Goal: Task Accomplishment & Management: Manage account settings

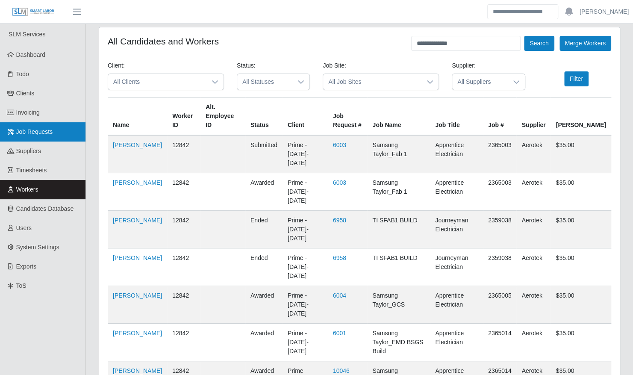
click at [21, 130] on span "Job Requests" at bounding box center [34, 131] width 37 height 7
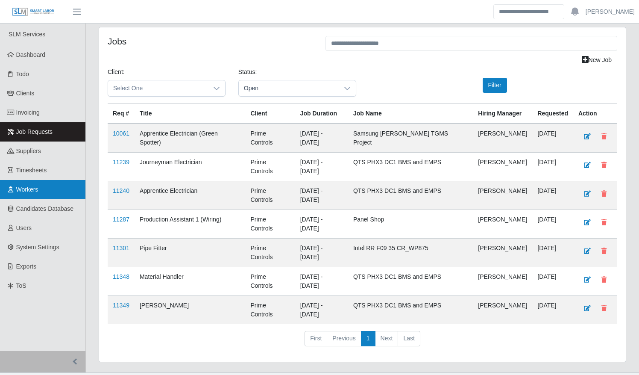
click at [32, 191] on span "Workers" at bounding box center [27, 189] width 22 height 7
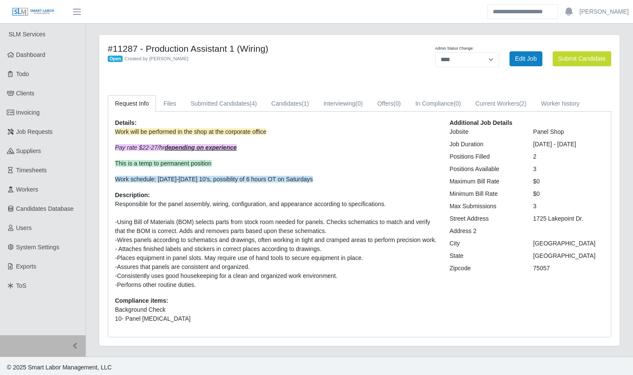
select select "****"
click at [282, 108] on link "Candidates (1)" at bounding box center [290, 103] width 52 height 17
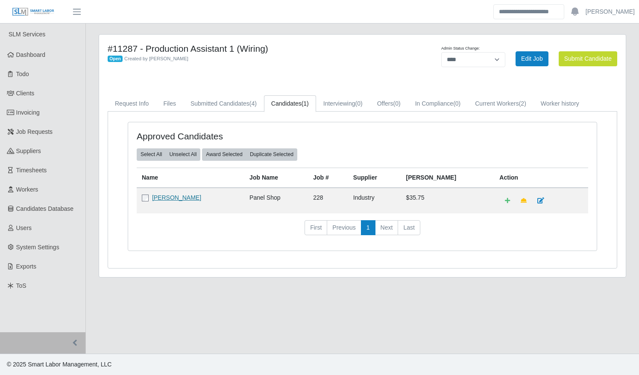
click at [182, 198] on link "[PERSON_NAME]" at bounding box center [176, 197] width 49 height 7
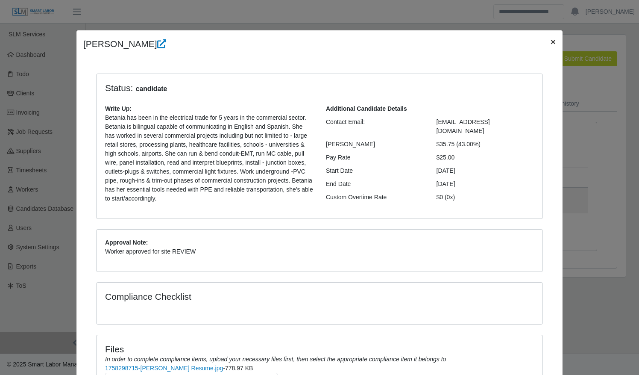
click at [551, 42] on span "×" at bounding box center [553, 42] width 5 height 10
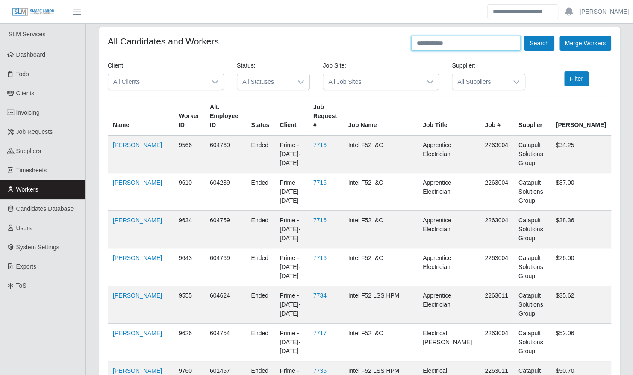
click at [429, 44] on input "text" at bounding box center [465, 43] width 109 height 15
click at [524, 36] on button "Search" at bounding box center [539, 43] width 30 height 15
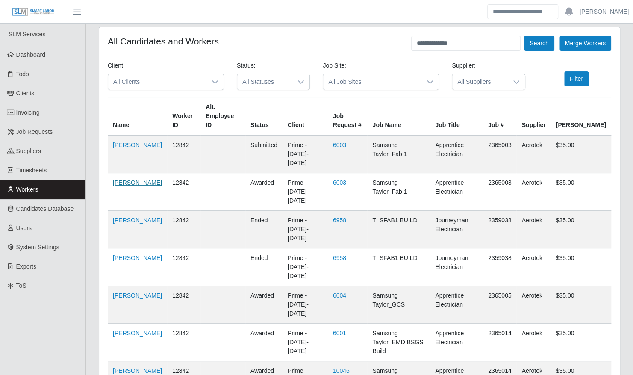
click at [119, 179] on link "Ronald Briceno" at bounding box center [137, 182] width 49 height 7
drag, startPoint x: 317, startPoint y: 40, endPoint x: 310, endPoint y: 38, distance: 7.4
click at [310, 38] on div "**********" at bounding box center [359, 43] width 503 height 15
click at [524, 36] on button "Search" at bounding box center [539, 43] width 30 height 15
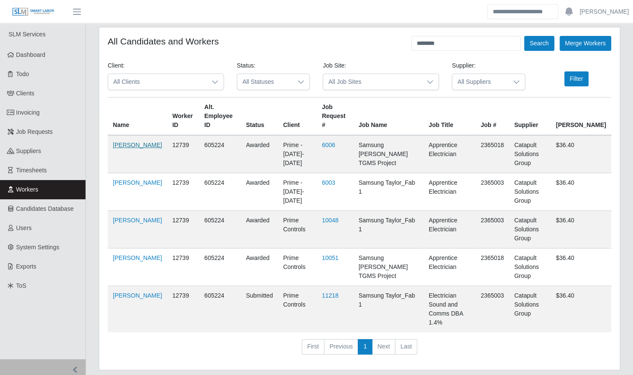
click at [123, 148] on link "Katherin Andrea Urdaneta" at bounding box center [137, 144] width 49 height 7
drag, startPoint x: 449, startPoint y: 46, endPoint x: 390, endPoint y: 46, distance: 59.0
click at [390, 46] on div "All Candidates and Workers ******** Search Merge Workers" at bounding box center [359, 43] width 503 height 15
click at [524, 36] on button "Search" at bounding box center [539, 43] width 30 height 15
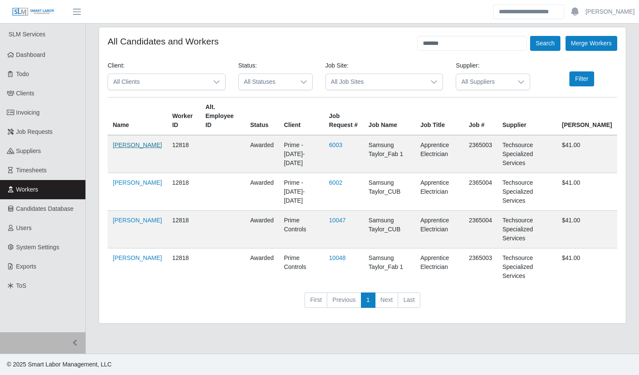
click at [131, 144] on link "Elianet Hernandez Dominguez" at bounding box center [137, 144] width 49 height 7
drag, startPoint x: 450, startPoint y: 44, endPoint x: 376, endPoint y: 44, distance: 74.3
click at [377, 44] on div "All Candidates and Workers ******* Search Merge Workers" at bounding box center [363, 43] width 510 height 15
click at [530, 36] on button "Search" at bounding box center [545, 43] width 30 height 15
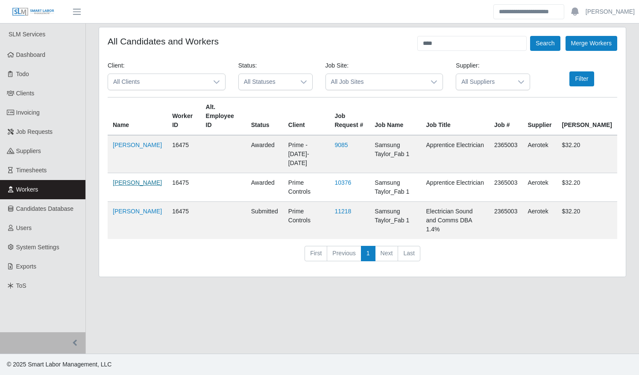
click at [120, 179] on link "Hely Hernandez" at bounding box center [137, 182] width 49 height 7
drag, startPoint x: 442, startPoint y: 45, endPoint x: 379, endPoint y: 45, distance: 62.4
click at [379, 45] on div "All Candidates and Workers **** Search Merge Workers" at bounding box center [363, 43] width 510 height 15
click at [530, 36] on button "Search" at bounding box center [545, 43] width 30 height 15
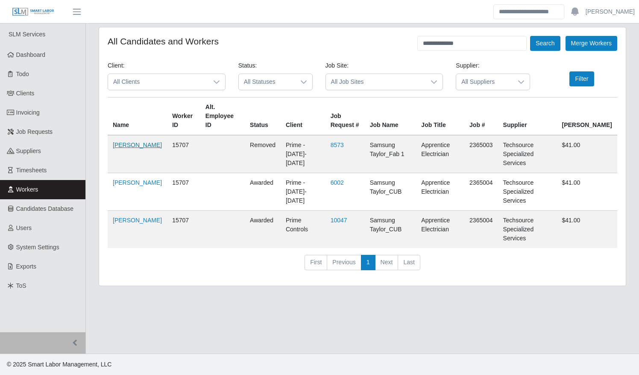
click at [121, 146] on link "Jesus Chirinos" at bounding box center [137, 144] width 49 height 7
drag, startPoint x: 467, startPoint y: 44, endPoint x: 376, endPoint y: 33, distance: 91.6
click at [380, 38] on div "**********" at bounding box center [363, 43] width 510 height 15
click at [530, 36] on button "Search" at bounding box center [545, 43] width 30 height 15
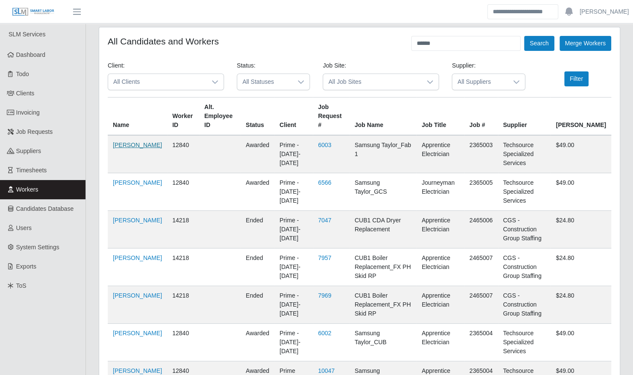
click at [118, 148] on link "Jhonny Rangel" at bounding box center [137, 144] width 49 height 7
drag, startPoint x: 447, startPoint y: 41, endPoint x: 394, endPoint y: 33, distance: 53.0
click at [396, 44] on div "All Candidates and Workers ****** Search Merge Workers" at bounding box center [359, 43] width 503 height 15
click at [524, 36] on button "Search" at bounding box center [539, 43] width 30 height 15
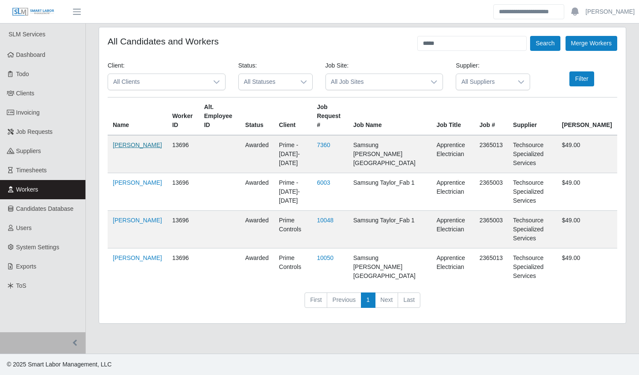
click at [115, 144] on link "Yandy Aliaga" at bounding box center [137, 144] width 49 height 7
drag, startPoint x: 448, startPoint y: 43, endPoint x: 389, endPoint y: 42, distance: 59.0
click at [388, 43] on div "All Candidates and Workers ***** Search Merge Workers" at bounding box center [363, 43] width 510 height 15
click at [530, 36] on button "Search" at bounding box center [545, 43] width 30 height 15
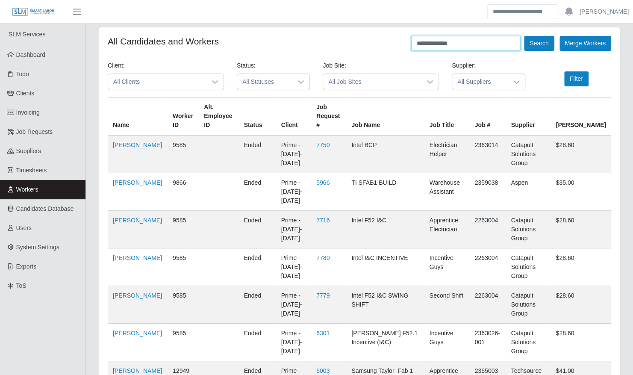
type input "**********"
click at [524, 36] on button "Search" at bounding box center [539, 43] width 30 height 15
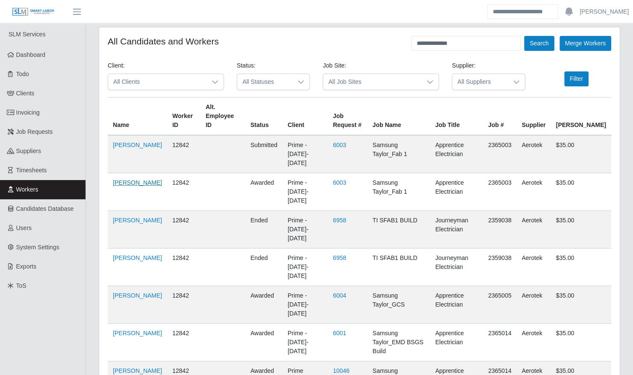
click at [117, 179] on link "Ronald Briceno" at bounding box center [137, 182] width 49 height 7
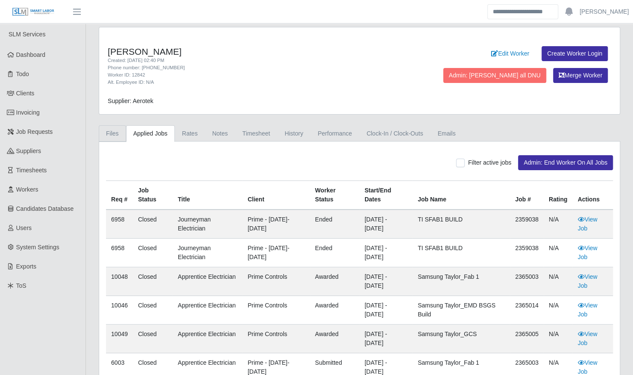
click at [122, 134] on link "Files" at bounding box center [112, 133] width 27 height 17
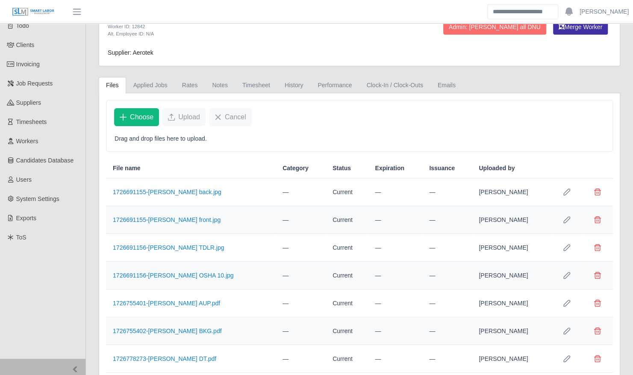
scroll to position [49, 0]
click at [185, 217] on link "1726691155-Ronald EAC front.jpg" at bounding box center [167, 218] width 108 height 7
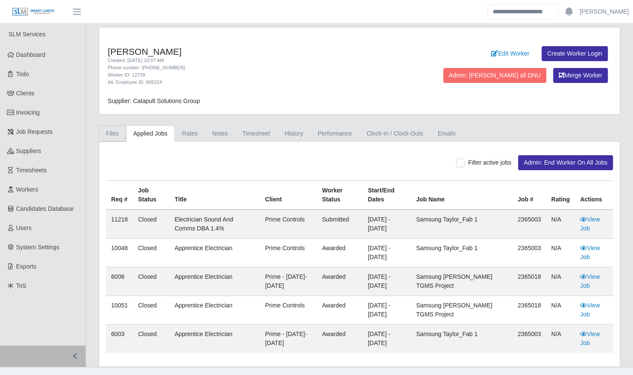
click at [117, 132] on link "Files" at bounding box center [112, 133] width 27 height 17
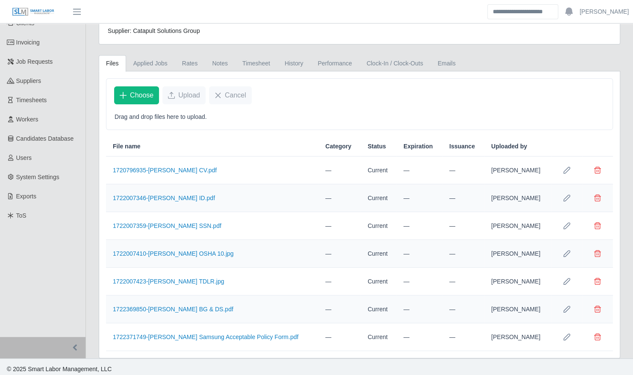
scroll to position [71, 0]
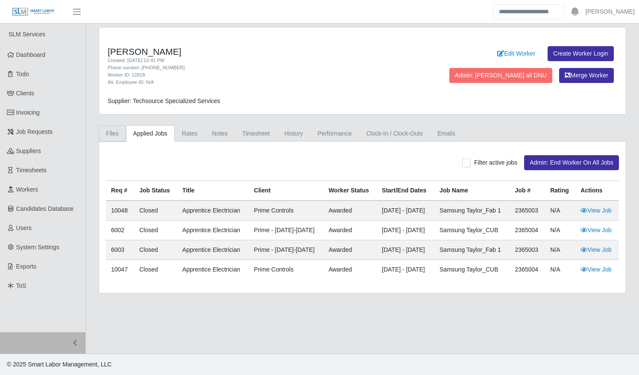
click at [111, 132] on link "Files" at bounding box center [112, 133] width 27 height 17
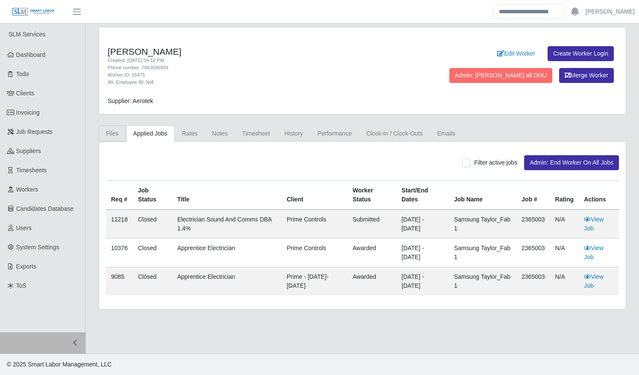
click at [112, 135] on link "Files" at bounding box center [112, 133] width 27 height 17
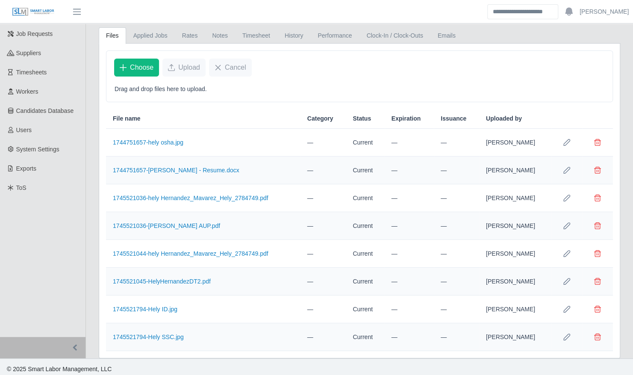
scroll to position [99, 0]
click at [156, 308] on link "1745521794-Hely ID.jpg" at bounding box center [145, 308] width 65 height 7
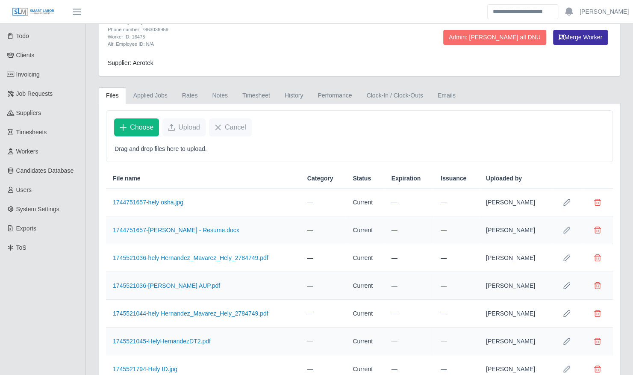
scroll to position [0, 0]
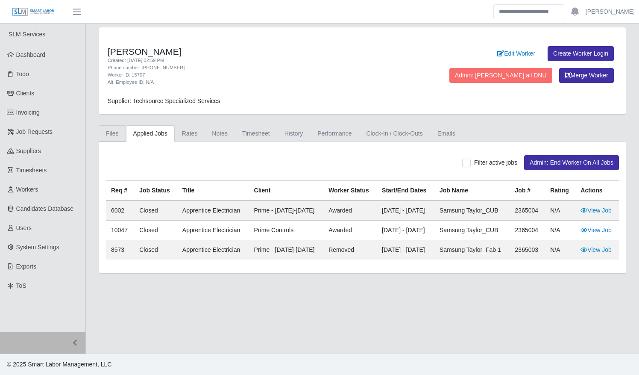
click at [112, 131] on link "Files" at bounding box center [112, 133] width 27 height 17
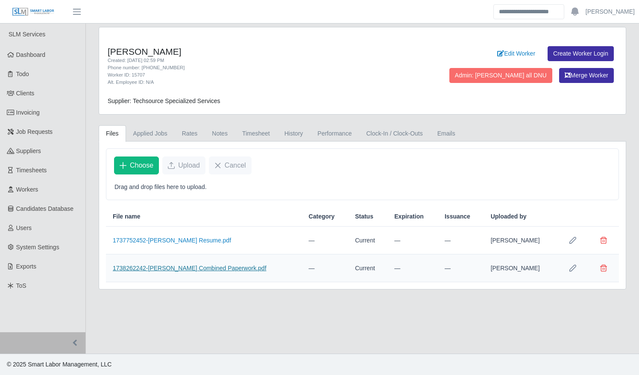
click at [219, 266] on link "1738262242-Jesus Chirinos Combined Paperwork.pdf" at bounding box center [190, 267] width 154 height 7
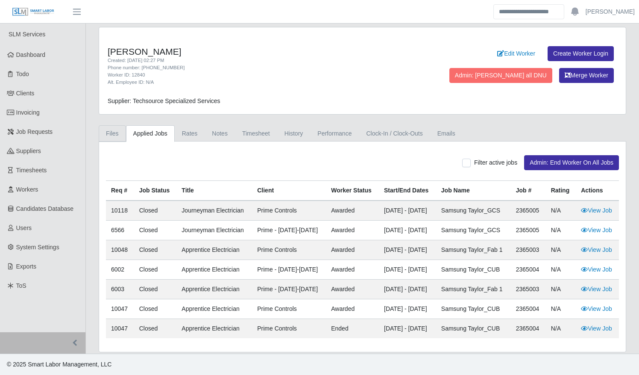
click at [119, 133] on link "Files" at bounding box center [112, 133] width 27 height 17
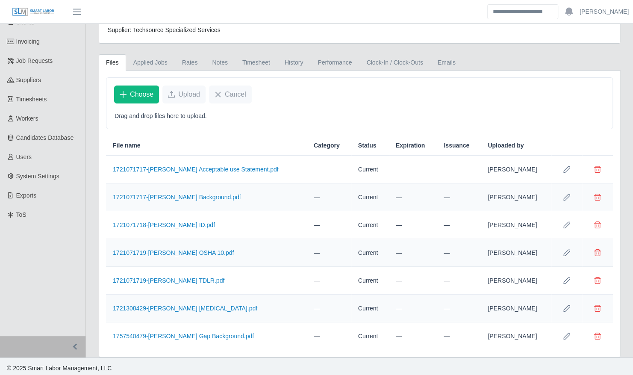
scroll to position [71, 0]
click at [165, 223] on link "1721071718-[PERSON_NAME] ID.pdf" at bounding box center [164, 224] width 102 height 7
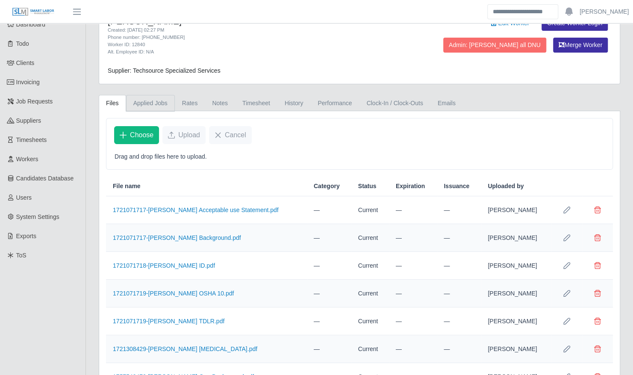
scroll to position [0, 0]
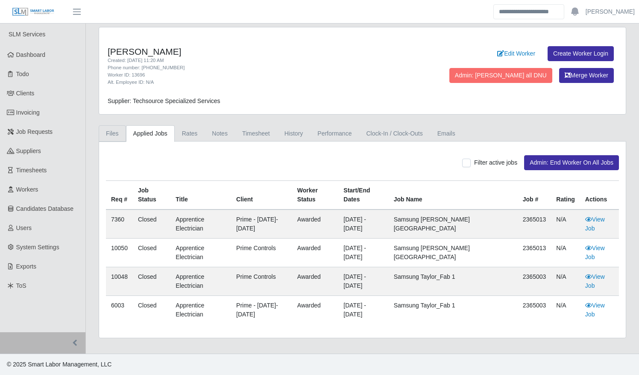
drag, startPoint x: 117, startPoint y: 131, endPoint x: 144, endPoint y: 141, distance: 28.7
click at [117, 131] on link "Files" at bounding box center [112, 133] width 27 height 17
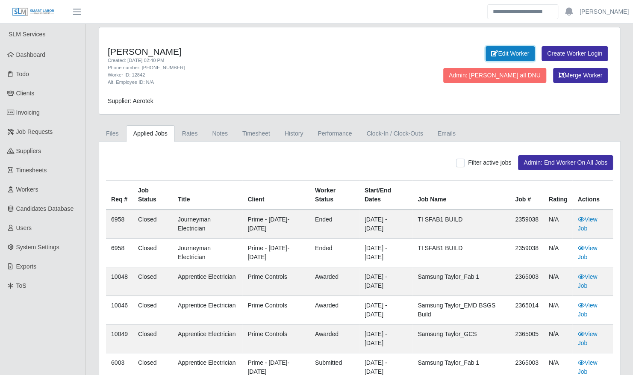
click at [501, 55] on link "Edit Worker" at bounding box center [509, 53] width 49 height 15
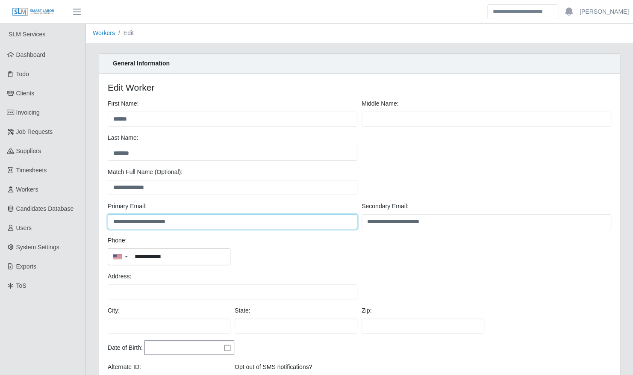
drag, startPoint x: 199, startPoint y: 220, endPoint x: 105, endPoint y: 214, distance: 94.1
click at [105, 214] on div "**********" at bounding box center [359, 249] width 520 height 353
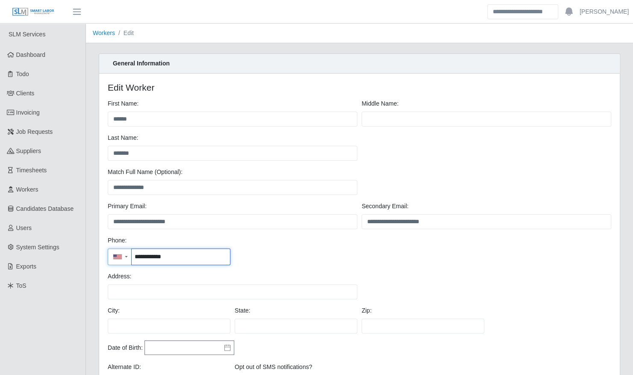
drag, startPoint x: 190, startPoint y: 257, endPoint x: 123, endPoint y: 224, distance: 74.5
click at [123, 224] on div "**********" at bounding box center [359, 249] width 520 height 353
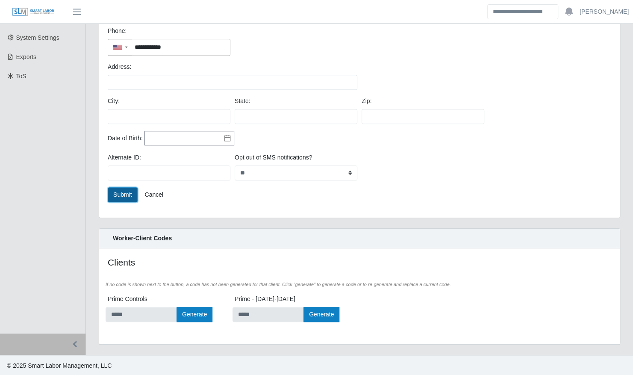
click at [124, 196] on button "Submit" at bounding box center [123, 194] width 30 height 15
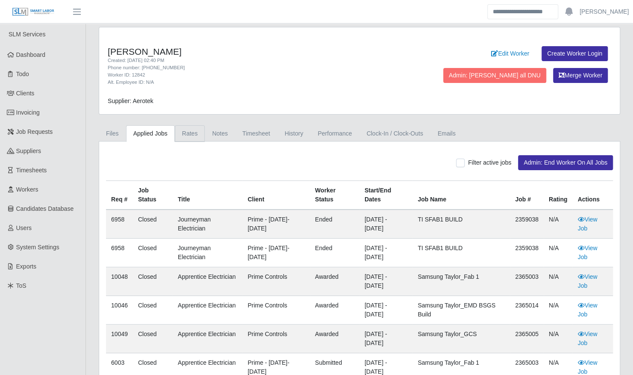
click at [186, 133] on link "Rates" at bounding box center [190, 133] width 30 height 17
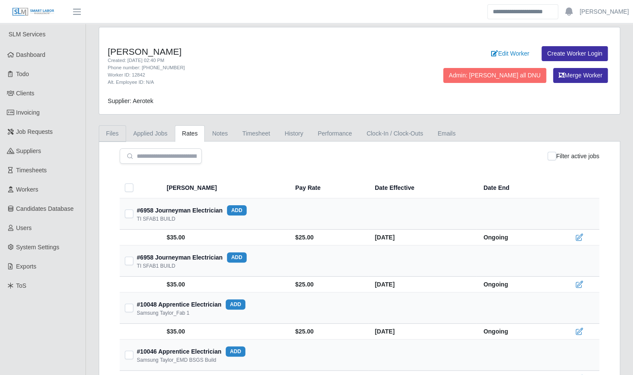
click at [111, 132] on link "Files" at bounding box center [112, 133] width 27 height 17
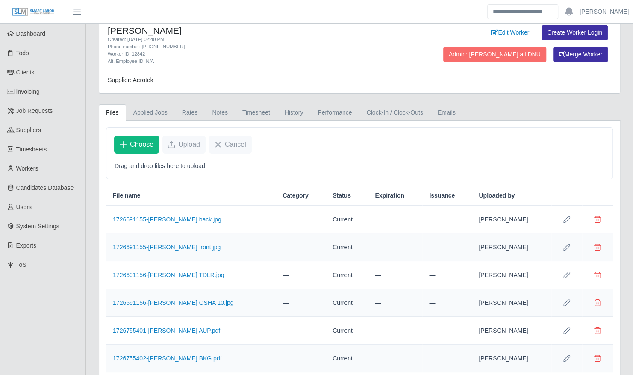
scroll to position [71, 0]
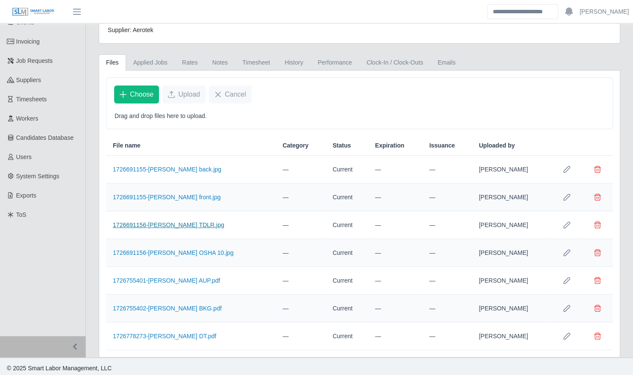
click at [176, 222] on link "1726691156-Ronald Briceno TDLR.jpg" at bounding box center [168, 224] width 111 height 7
click at [249, 61] on link "Timesheet" at bounding box center [256, 62] width 42 height 17
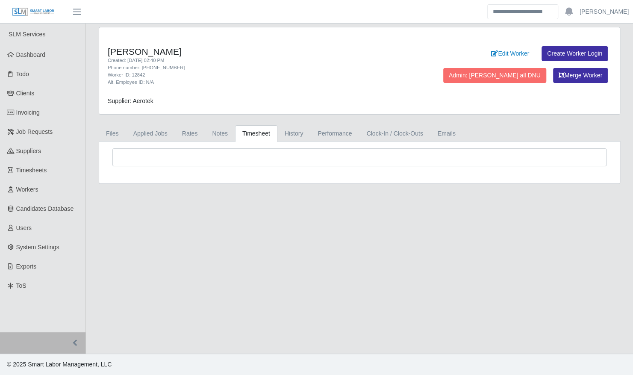
scroll to position [0, 0]
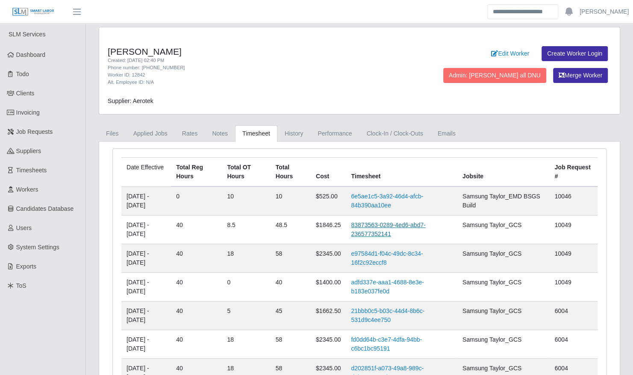
click at [385, 222] on link "83873563-0289-4ed6-abd7-236577352141" at bounding box center [388, 229] width 74 height 16
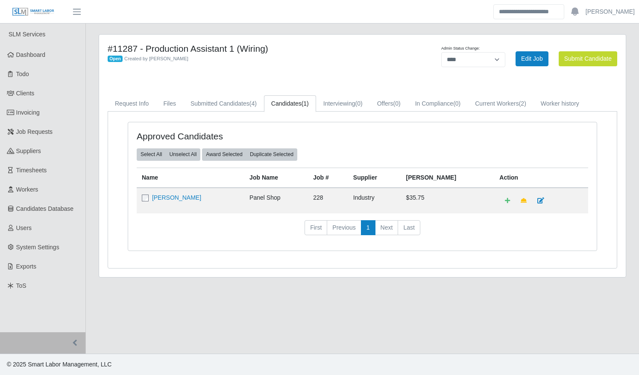
select select "****"
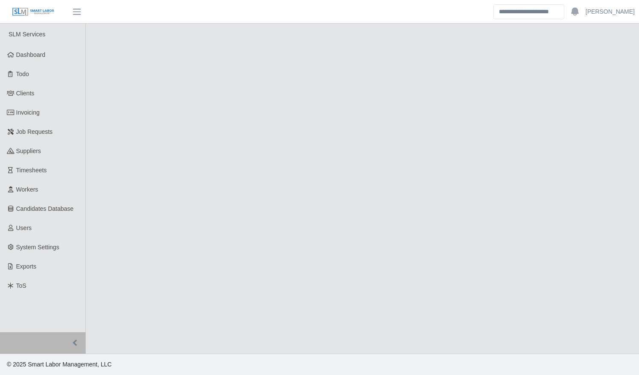
select select "****"
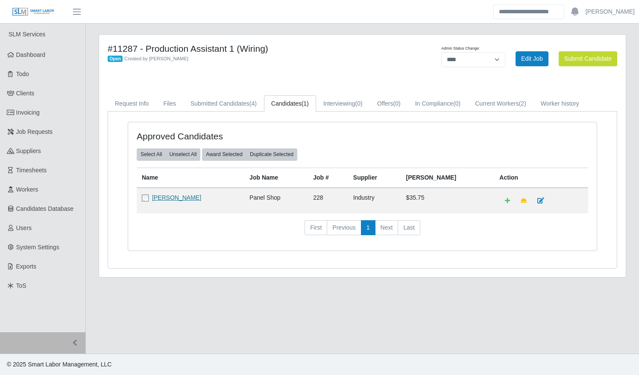
click at [170, 199] on link "[PERSON_NAME]" at bounding box center [176, 197] width 49 height 7
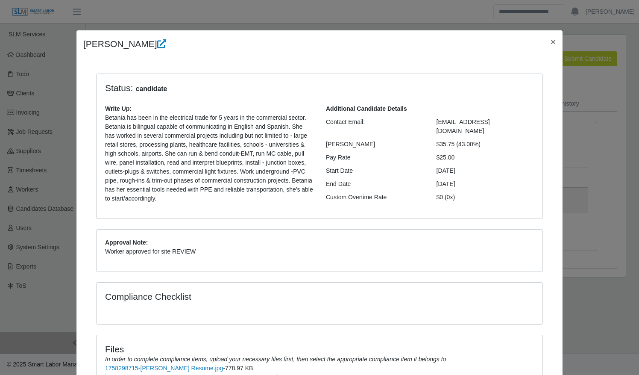
scroll to position [180, 0]
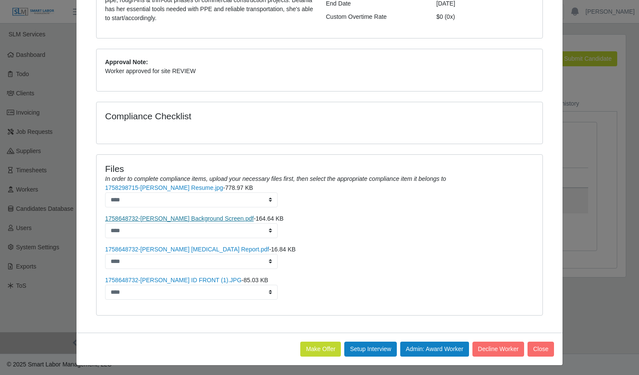
click at [180, 215] on link "1758648732-Betania Rojas Background Screen.pdf" at bounding box center [179, 218] width 149 height 7
click at [185, 246] on link "1758648732-Betania Rojas Drug Screen Report.pdf" at bounding box center [187, 249] width 164 height 7
click at [186, 278] on link "1758648732-BETANIA ROJAS ID FRONT (1).JPG" at bounding box center [173, 279] width 137 height 7
click at [420, 343] on button "Admin: Award Worker" at bounding box center [434, 348] width 69 height 15
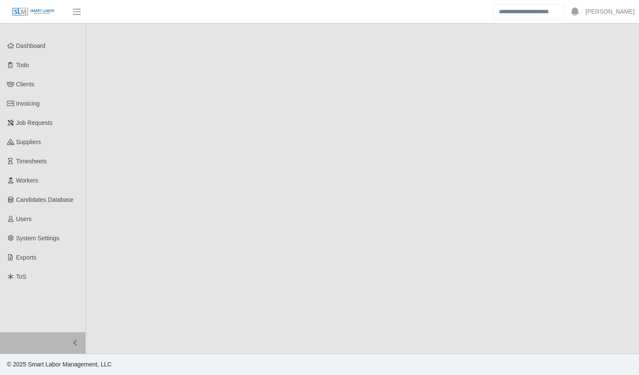
select select "****"
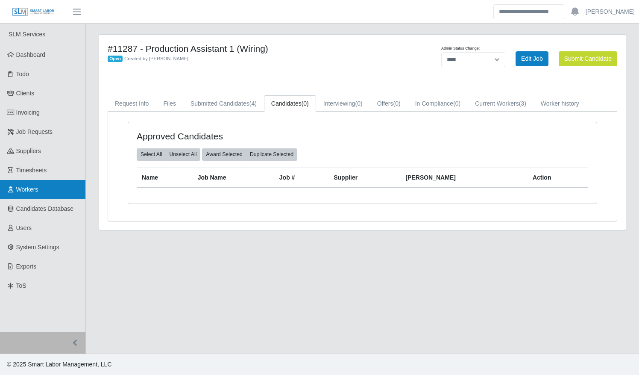
click at [35, 186] on span "Workers" at bounding box center [27, 189] width 22 height 7
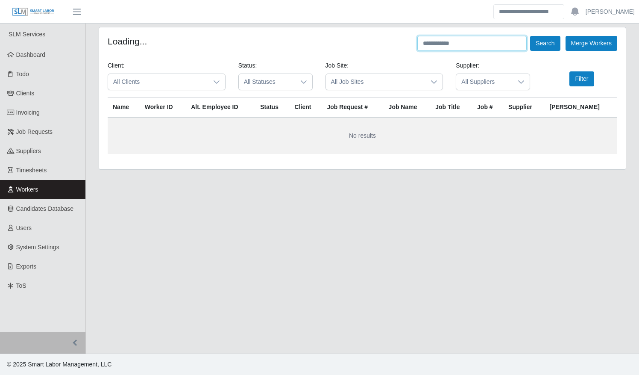
click at [440, 46] on input "text" at bounding box center [471, 43] width 109 height 15
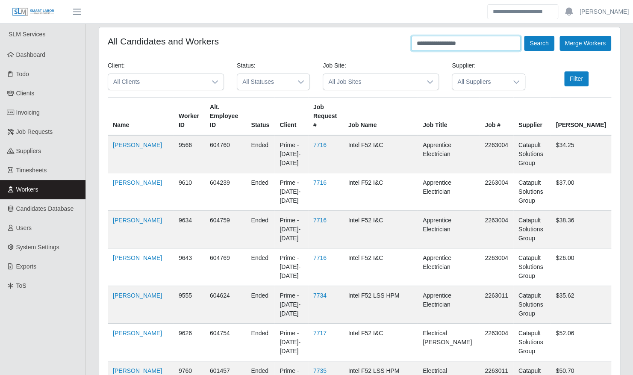
type input "**********"
click at [524, 36] on button "Search" at bounding box center [539, 43] width 30 height 15
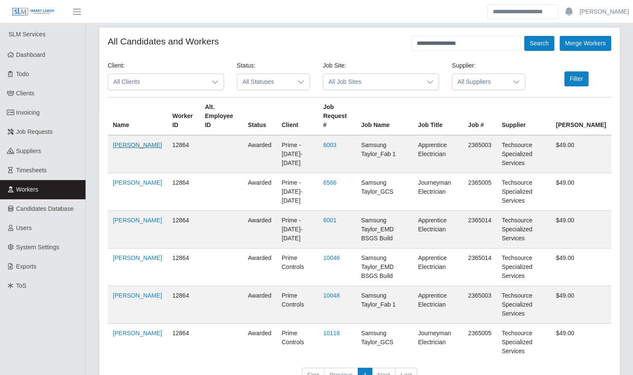
click at [128, 148] on link "[PERSON_NAME]" at bounding box center [137, 144] width 49 height 7
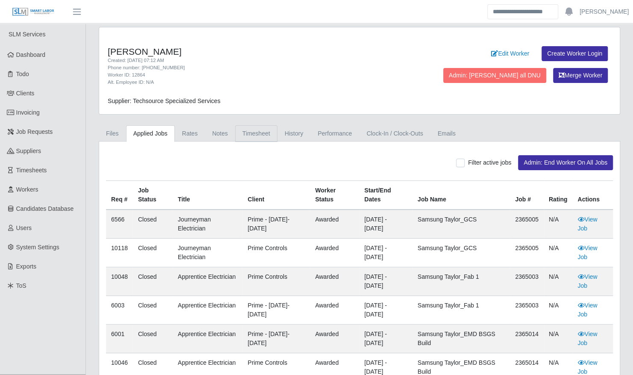
click at [245, 133] on link "Timesheet" at bounding box center [256, 133] width 42 height 17
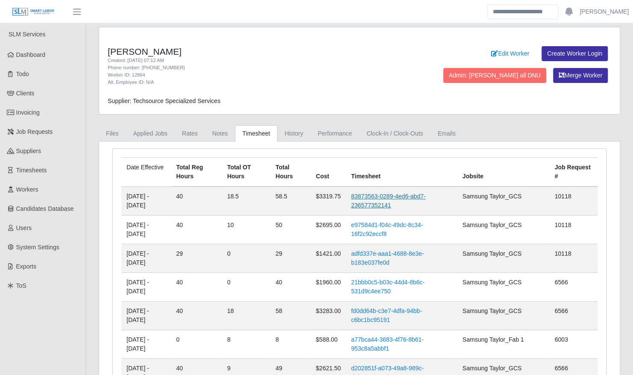
click at [382, 196] on link "83873563-0289-4ed6-abd7-236577352141" at bounding box center [388, 201] width 74 height 16
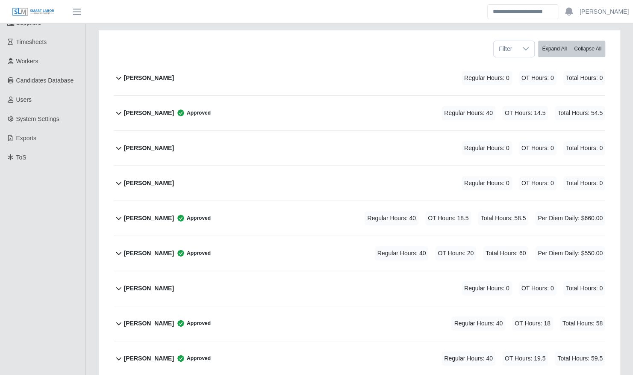
scroll to position [144, 0]
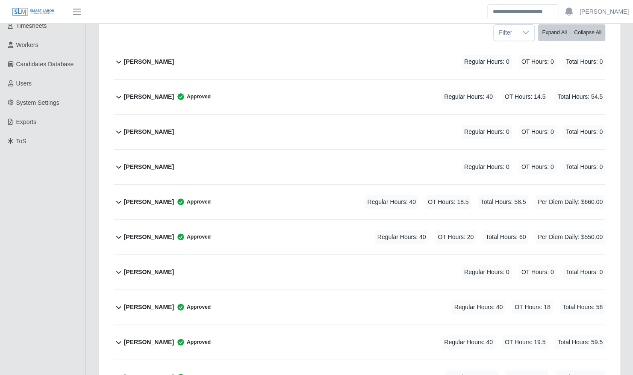
click at [263, 189] on div "Christopher Vincente Gonzalez Approved Regular Hours: 40 OT Hours: 18.5 Total H…" at bounding box center [364, 202] width 481 height 35
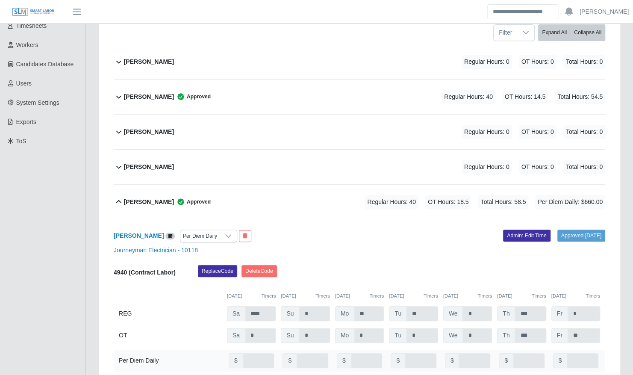
drag, startPoint x: 509, startPoint y: 224, endPoint x: 506, endPoint y: 230, distance: 6.3
click at [509, 229] on link "Admin: Edit Time" at bounding box center [526, 235] width 47 height 12
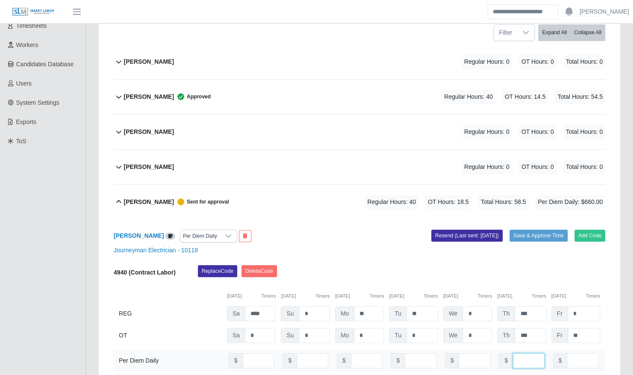
drag, startPoint x: 514, startPoint y: 352, endPoint x: 523, endPoint y: 335, distance: 18.7
click at [530, 353] on input "***" at bounding box center [529, 360] width 32 height 15
type input "*"
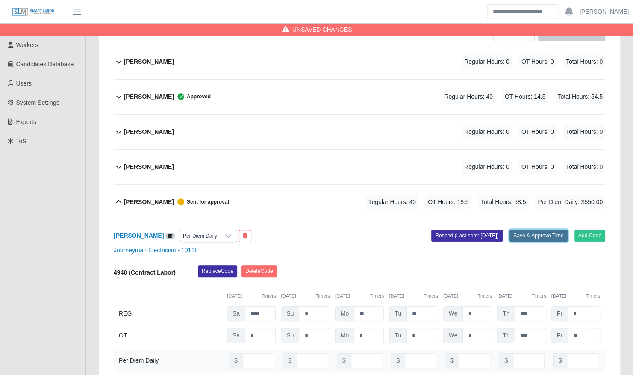
click at [535, 229] on button "Save & Approve Time" at bounding box center [538, 235] width 58 height 12
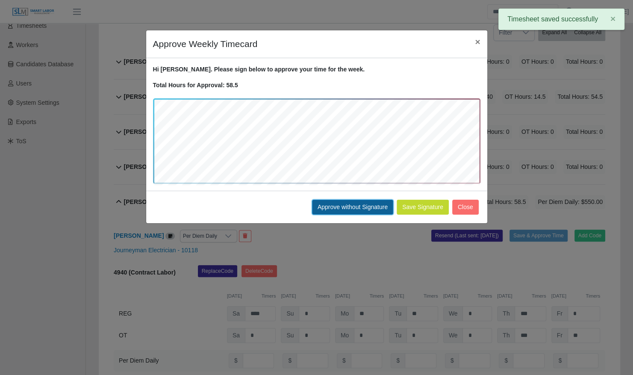
click at [366, 208] on button "Approve without Signature" at bounding box center [352, 207] width 81 height 15
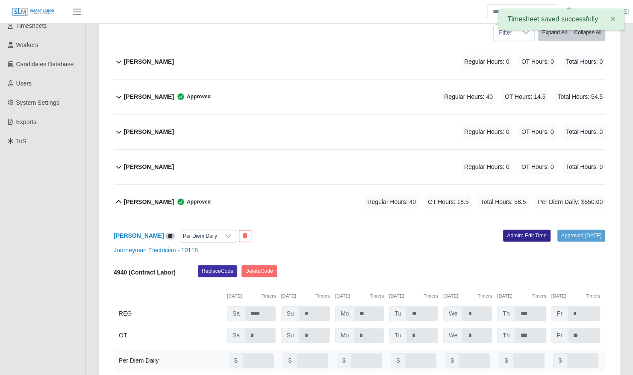
click at [505, 229] on link "Admin: Edit Time" at bounding box center [526, 235] width 47 height 12
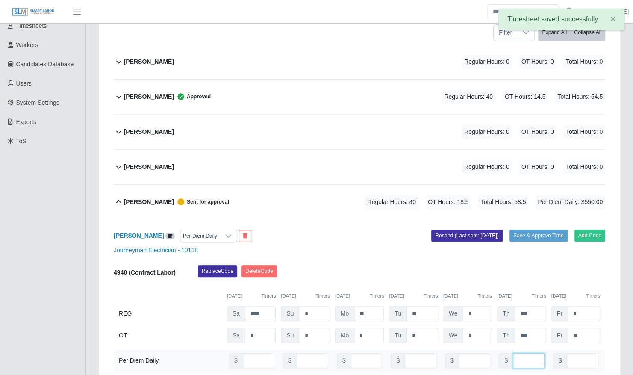
drag, startPoint x: 524, startPoint y: 351, endPoint x: 511, endPoint y: 352, distance: 13.3
click at [511, 353] on div "$ *" at bounding box center [521, 360] width 45 height 15
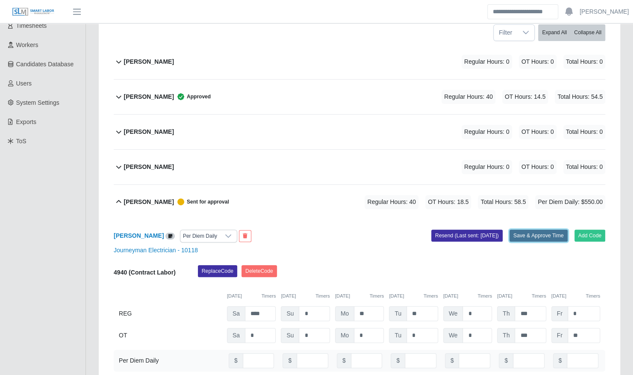
click at [518, 229] on button "Save & Approve Time" at bounding box center [538, 235] width 58 height 12
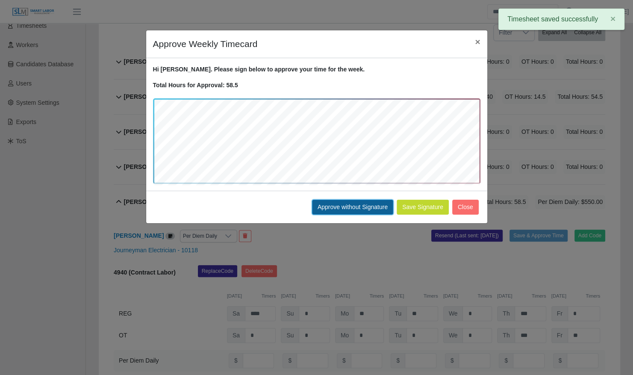
click at [338, 203] on button "Approve without Signature" at bounding box center [352, 207] width 81 height 15
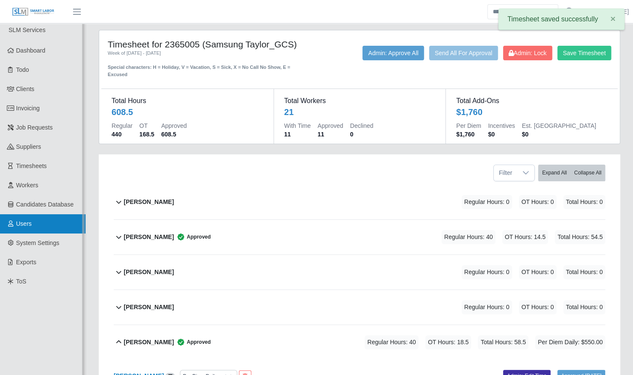
scroll to position [0, 0]
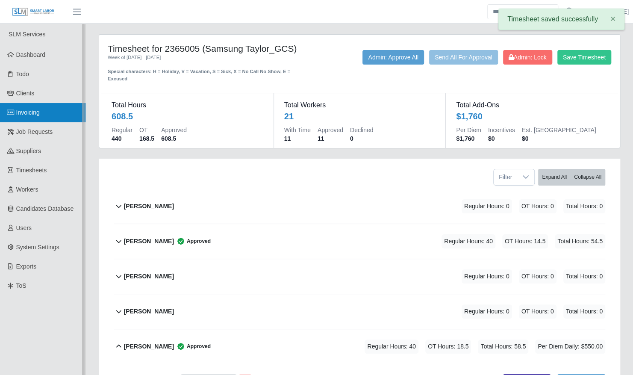
drag, startPoint x: 26, startPoint y: 113, endPoint x: 33, endPoint y: 113, distance: 6.8
click at [26, 113] on span "Invoicing" at bounding box center [27, 112] width 23 height 7
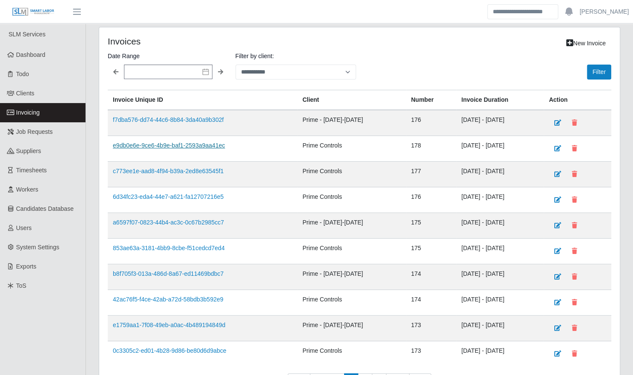
click at [173, 145] on link "e9db0e6e-9ce6-4b9e-baf1-2593a9aa41ec" at bounding box center [169, 145] width 112 height 7
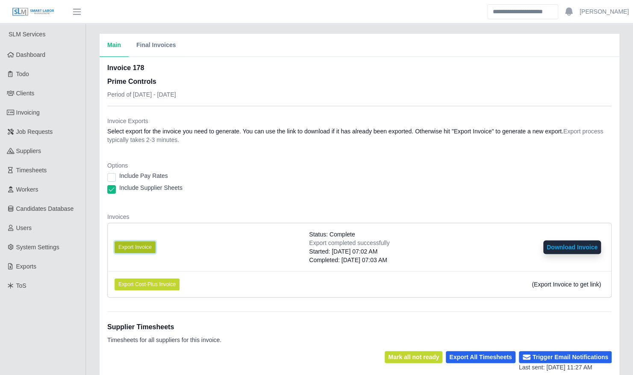
click at [138, 245] on button "Export Invoice" at bounding box center [134, 247] width 41 height 12
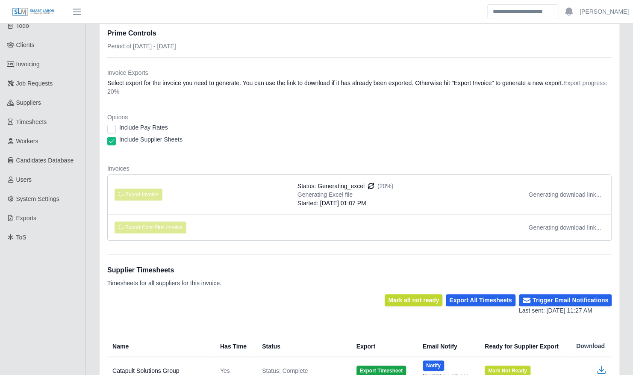
scroll to position [50, 0]
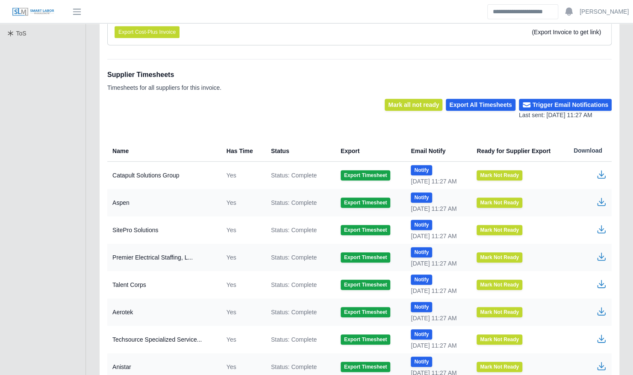
scroll to position [254, 0]
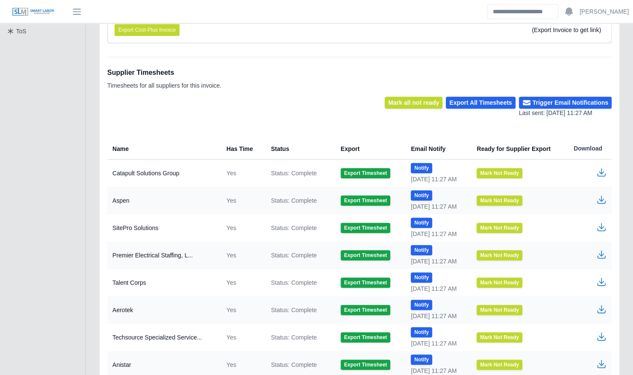
click at [600, 337] on icon "button" at bounding box center [601, 336] width 10 height 10
